Goal: Navigation & Orientation: Find specific page/section

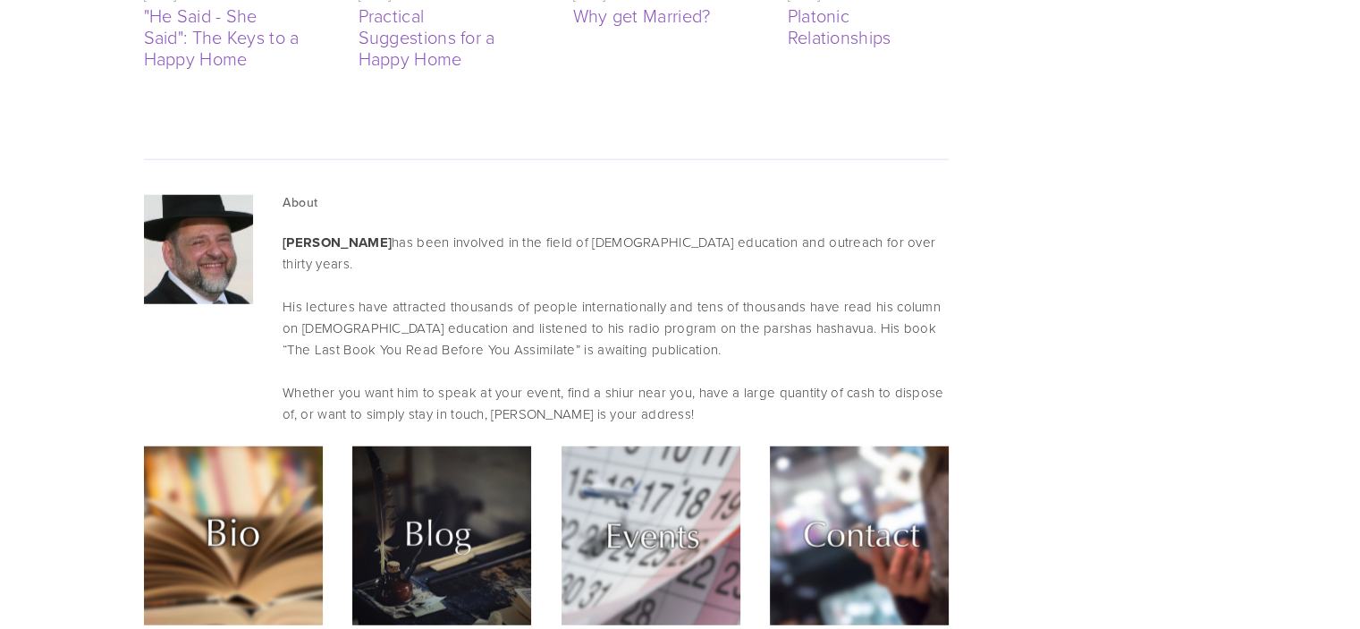
scroll to position [4703, 0]
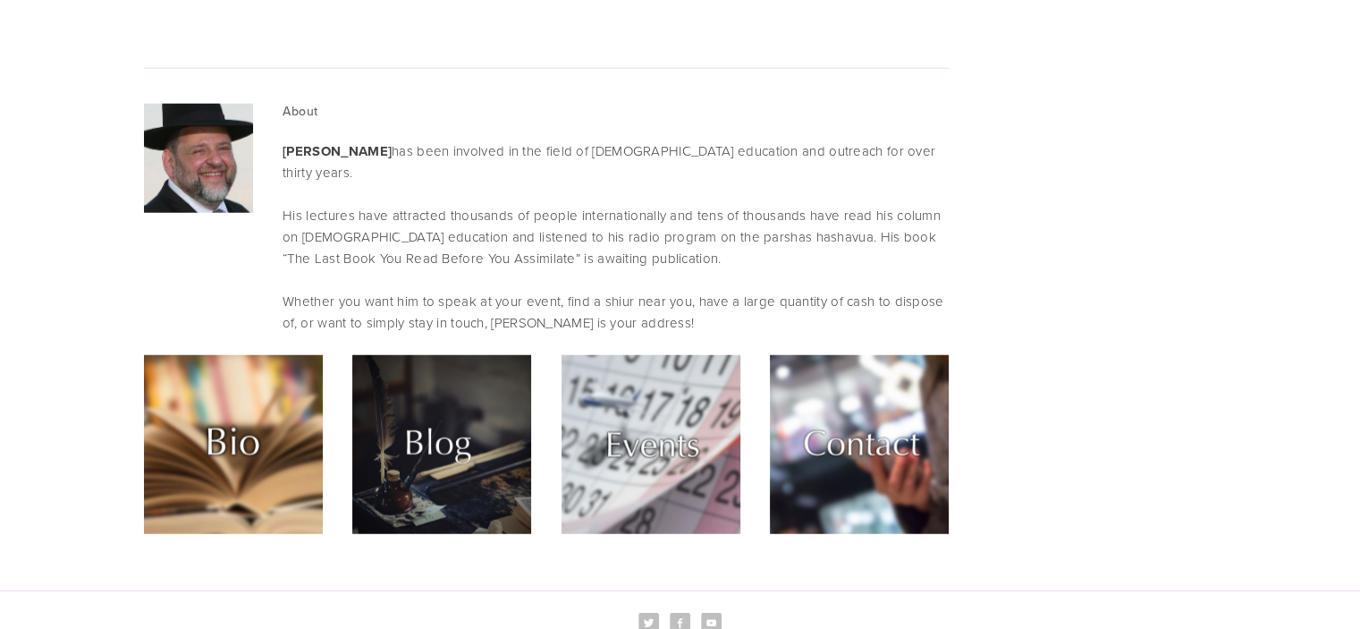
click at [639, 355] on img at bounding box center [650, 444] width 179 height 179
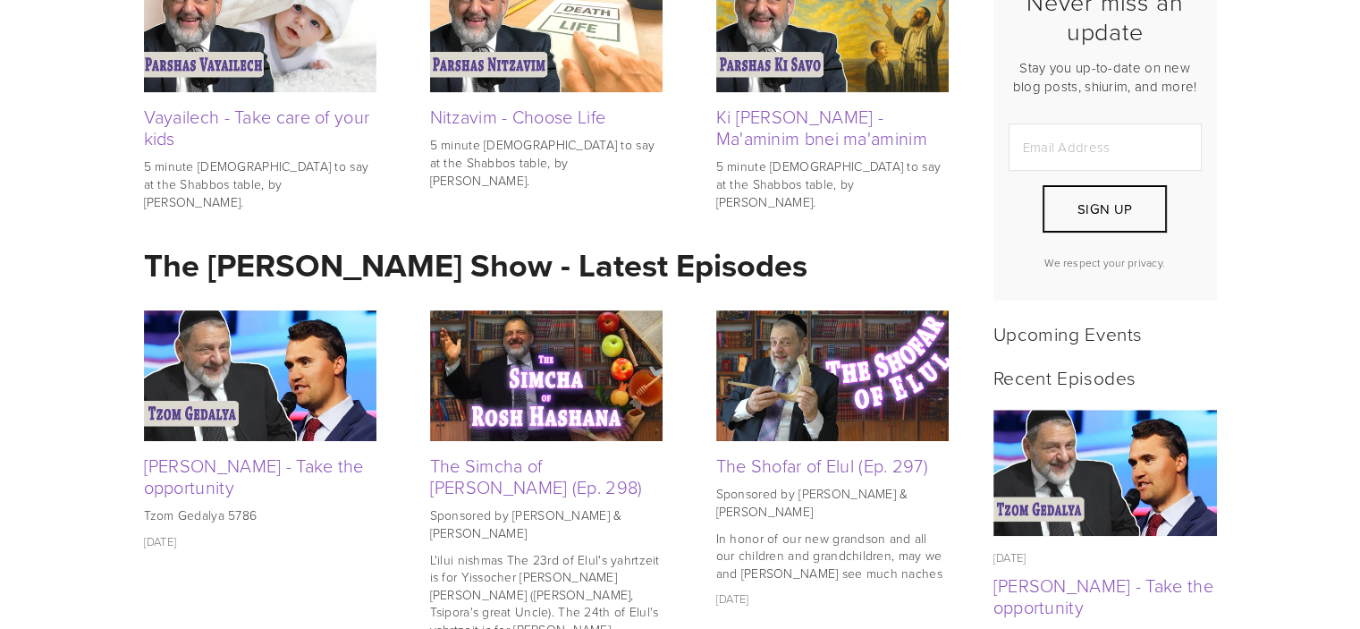
scroll to position [0, 0]
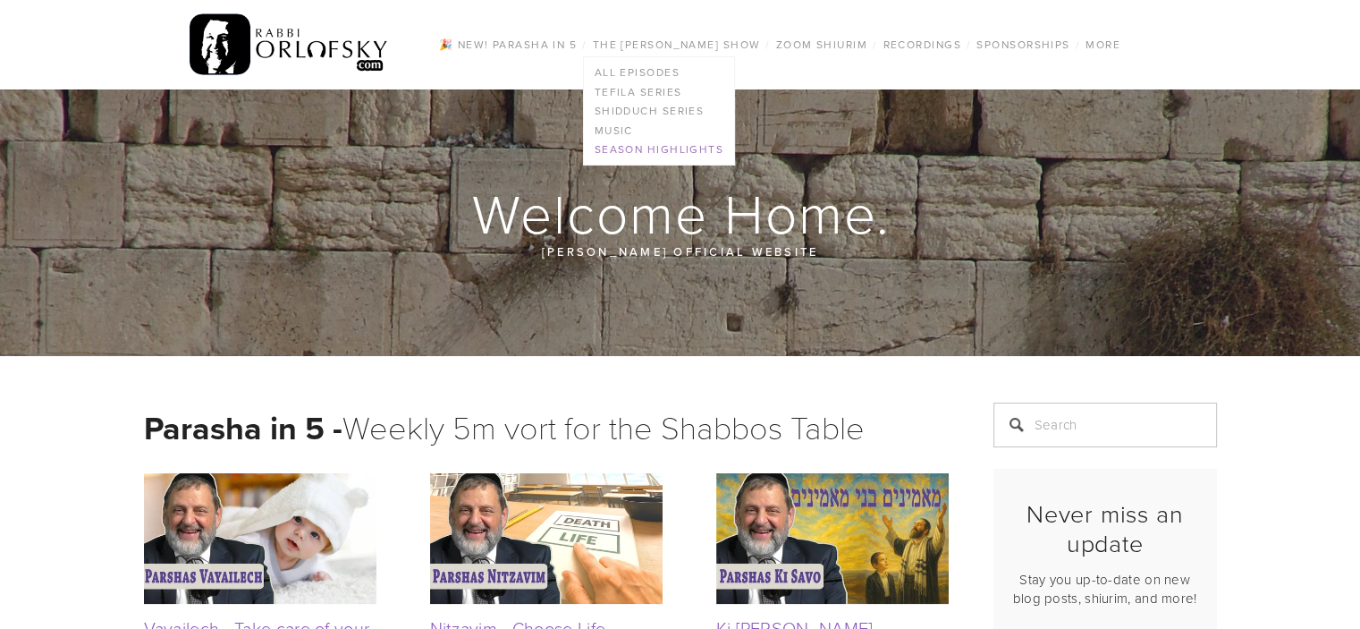
click at [669, 143] on link "Season Highlights" at bounding box center [659, 150] width 150 height 20
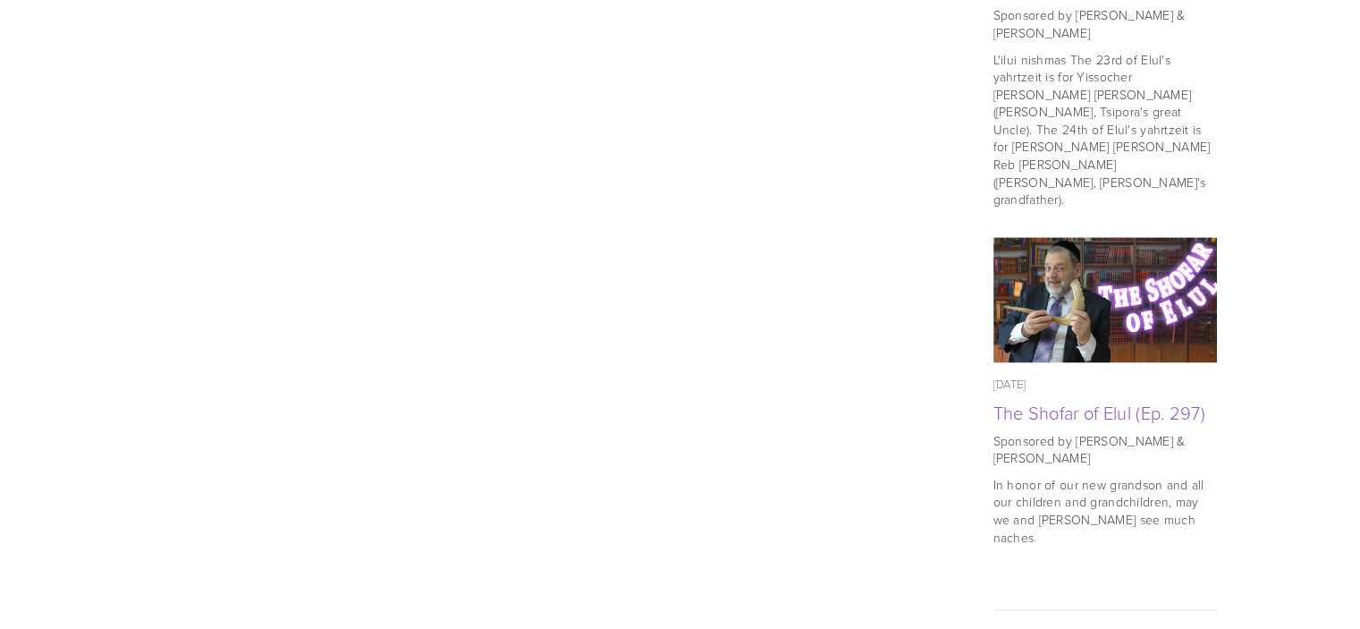
scroll to position [1371, 0]
